Goal: Information Seeking & Learning: Find specific fact

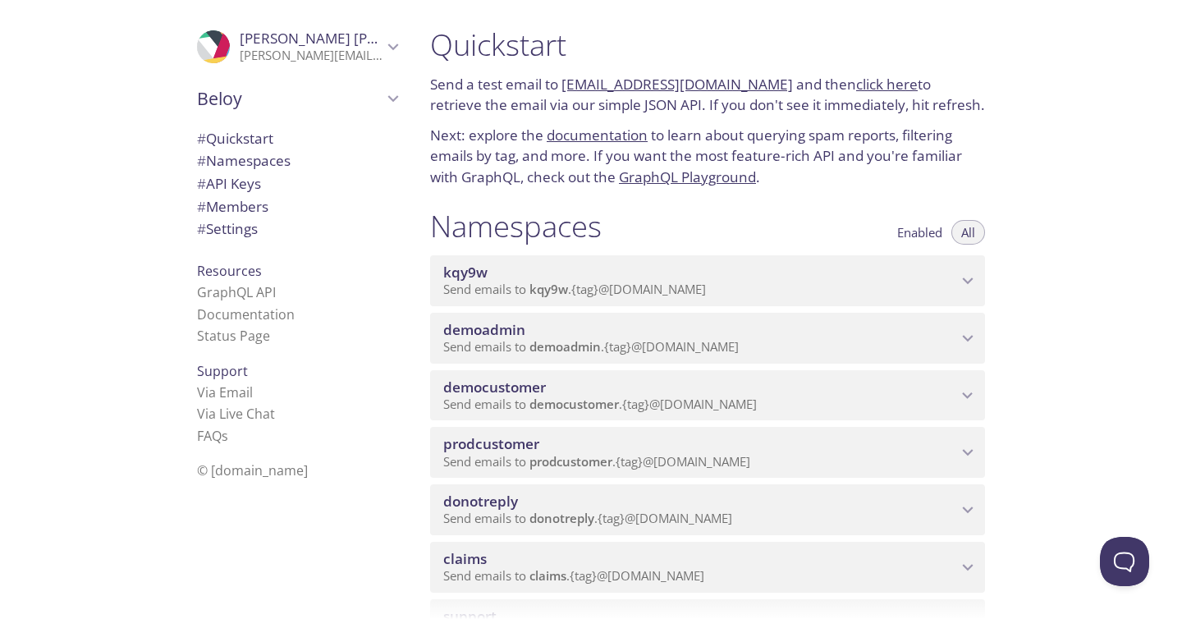
scroll to position [89, 0]
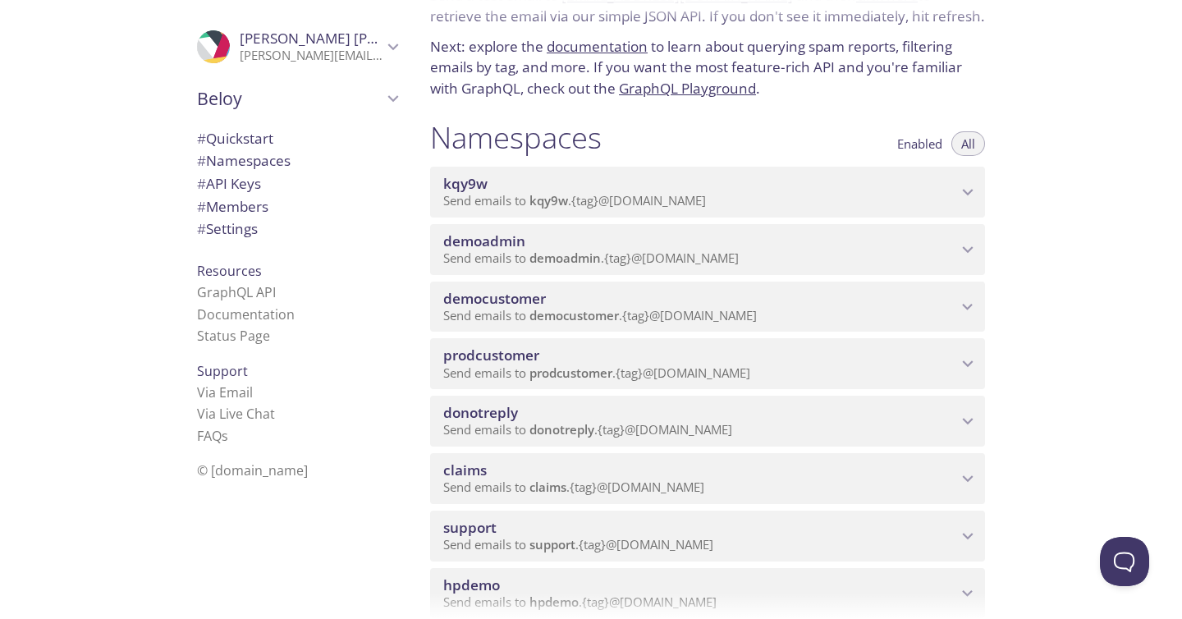
click at [596, 357] on span "prodcustomer" at bounding box center [700, 355] width 514 height 18
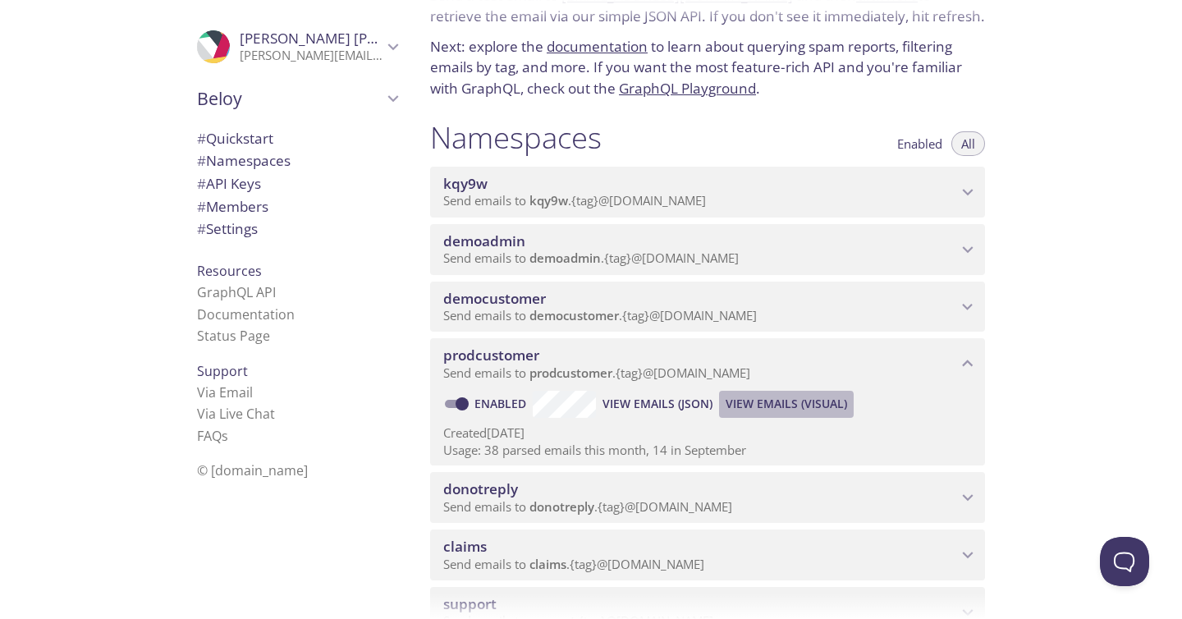
click at [774, 405] on span "View Emails (Visual)" at bounding box center [785, 404] width 121 height 20
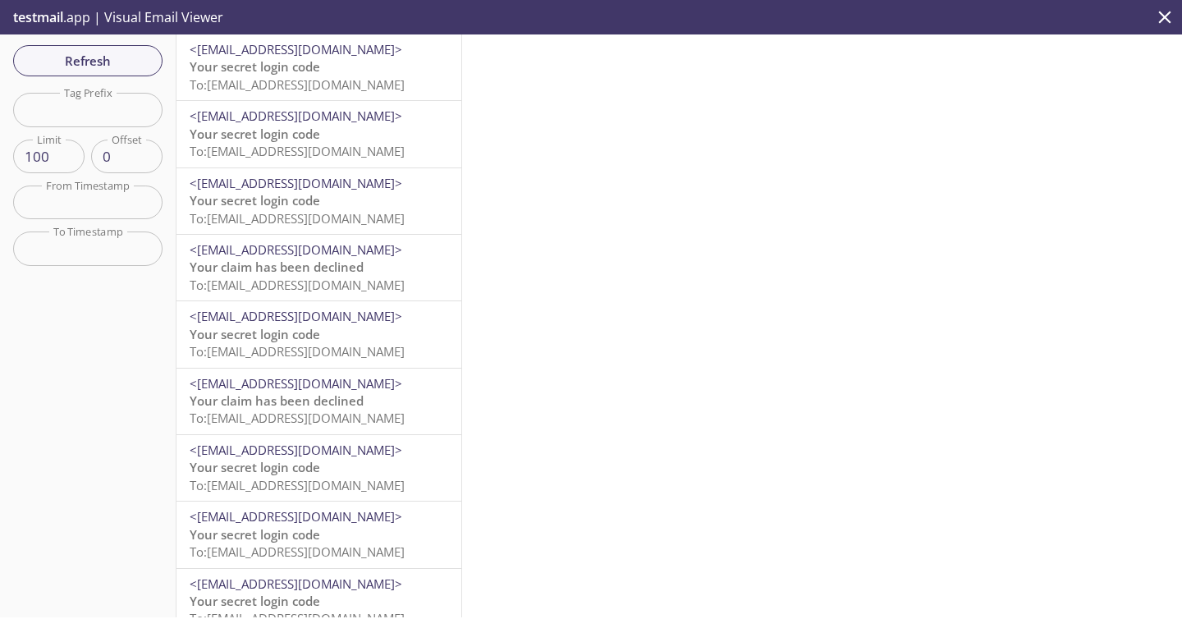
click at [281, 75] on span "Your secret login code" at bounding box center [255, 66] width 130 height 16
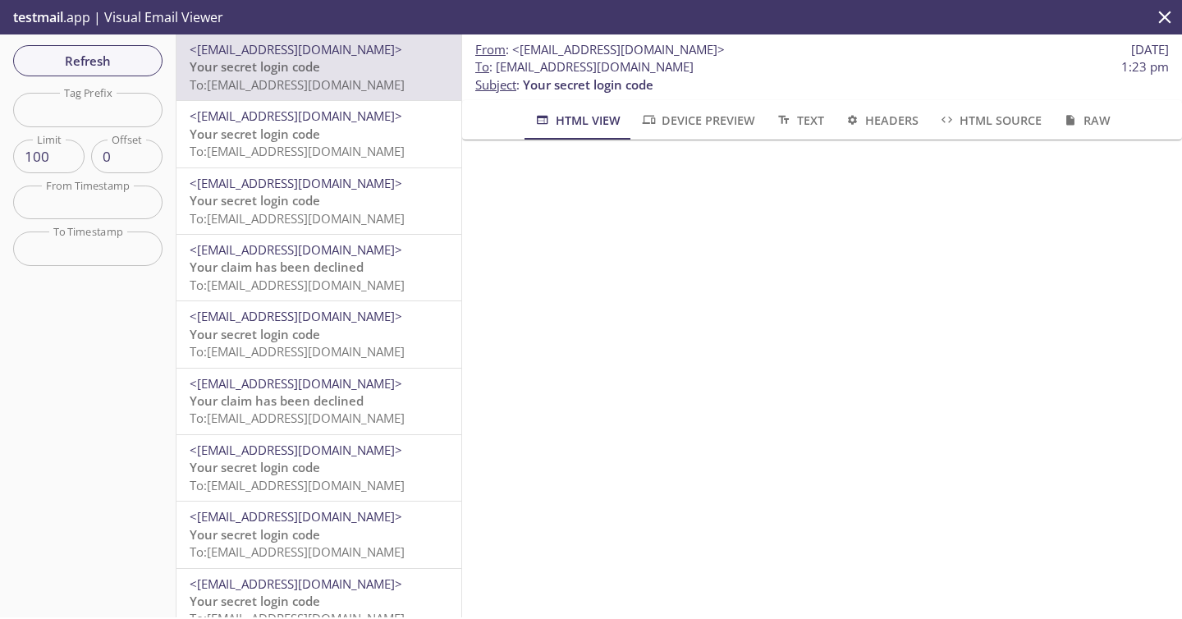
drag, startPoint x: 497, startPoint y: 66, endPoint x: 860, endPoint y: 66, distance: 362.7
click at [860, 66] on span "To : [EMAIL_ADDRESS][DOMAIN_NAME] 1:23 pm" at bounding box center [821, 66] width 693 height 17
copy span "[EMAIL_ADDRESS][DOMAIN_NAME]"
click at [112, 64] on span "Refresh" at bounding box center [87, 60] width 123 height 21
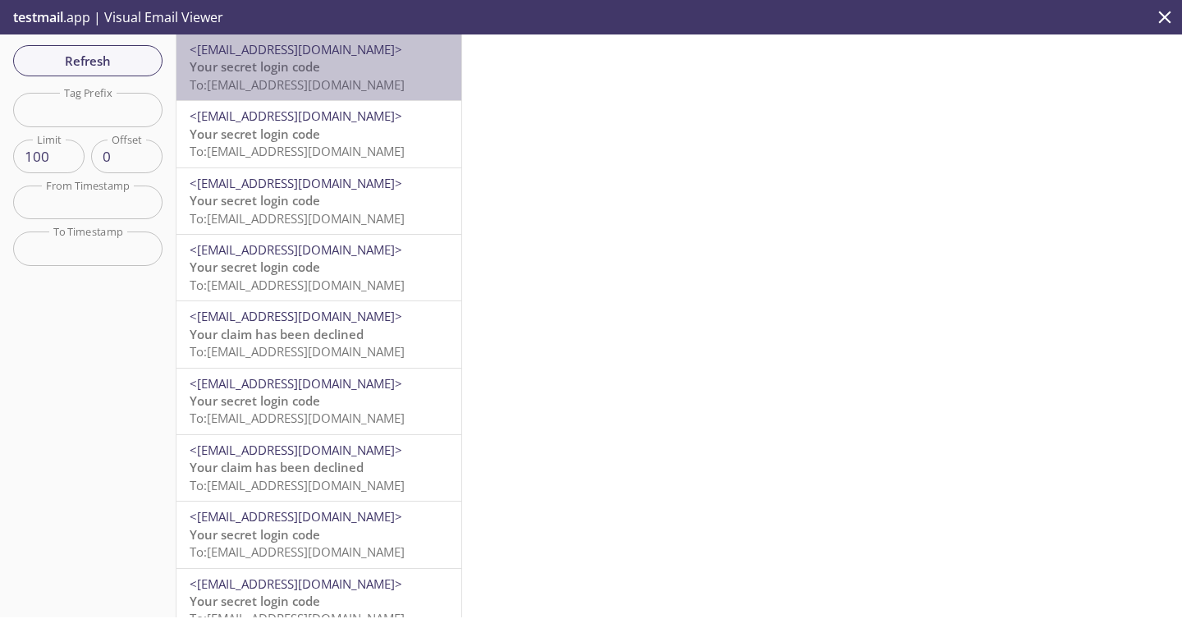
click at [349, 88] on span "To: [EMAIL_ADDRESS][DOMAIN_NAME]" at bounding box center [297, 84] width 215 height 16
